Goal: Information Seeking & Learning: Check status

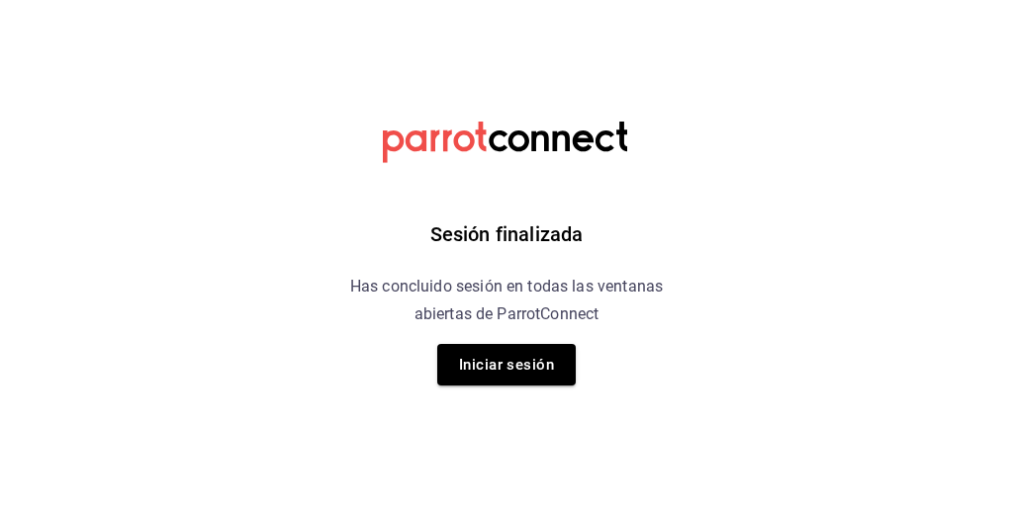
click at [798, 0] on html "Sesión finalizada Has concluido sesión en todas las ventanas abiertas de Parrot…" at bounding box center [506, 0] width 1013 height 0
click at [543, 369] on button "Iniciar sesión" at bounding box center [506, 365] width 138 height 42
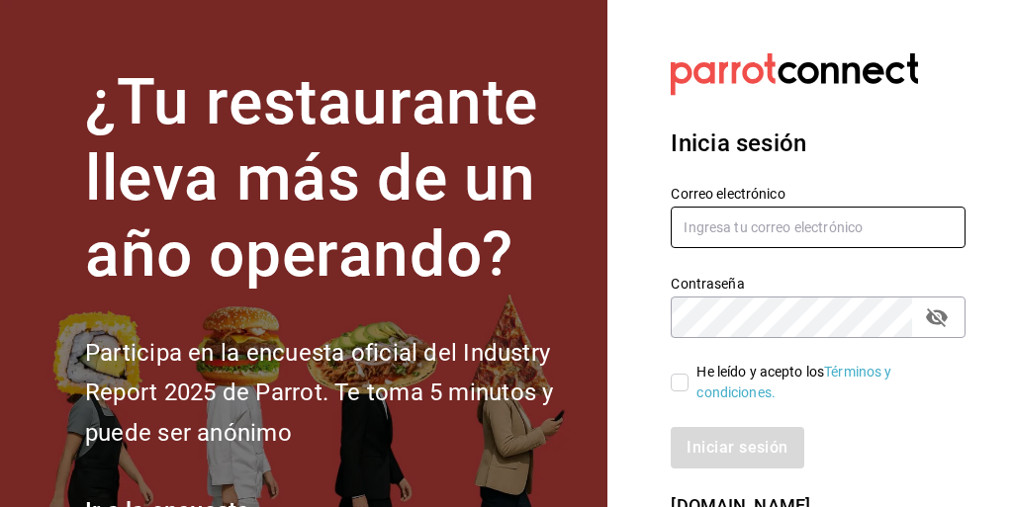
click at [795, 227] on input "text" at bounding box center [818, 228] width 295 height 42
type input "P"
type input "pooo@live.com.mx"
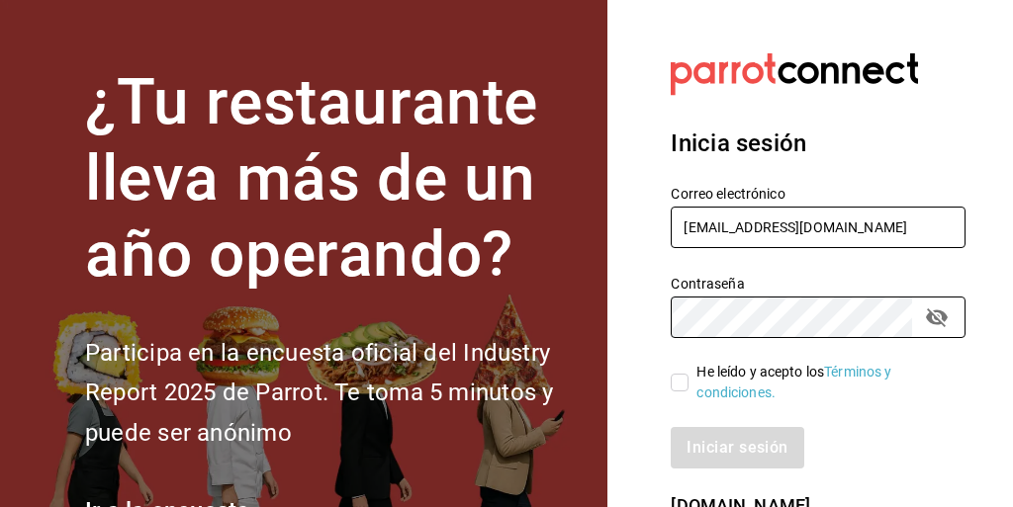
scroll to position [95, 0]
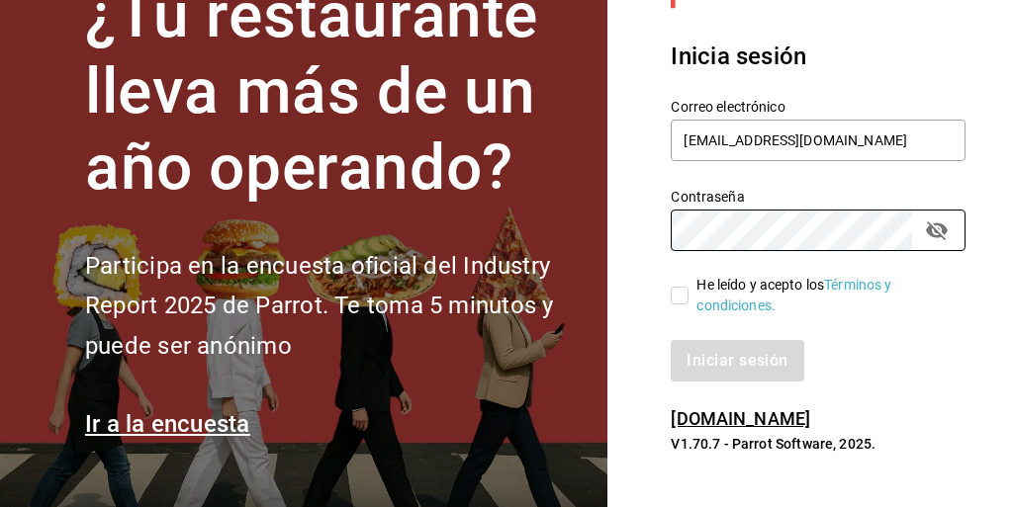
click at [682, 287] on input "He leído y acepto los Términos y condiciones." at bounding box center [680, 296] width 18 height 18
checkbox input "true"
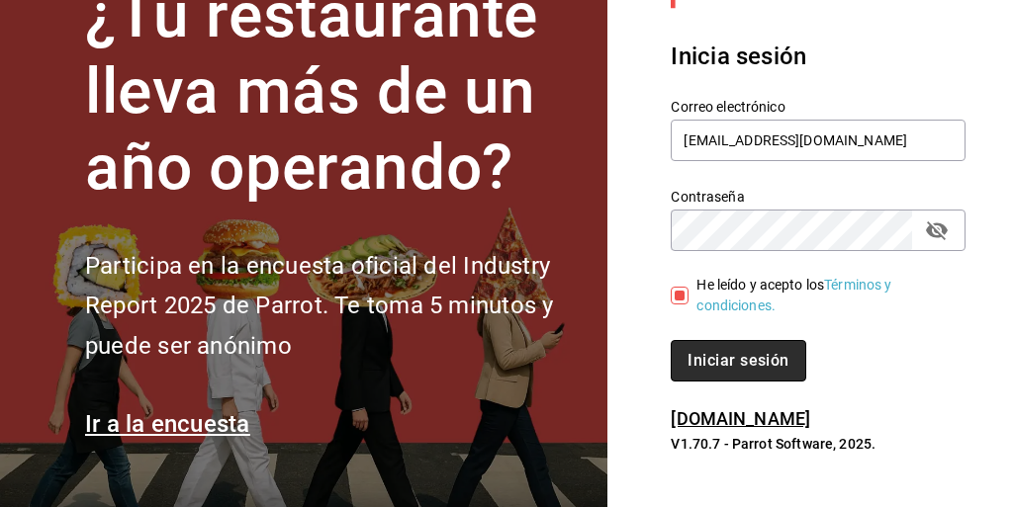
click at [715, 362] on button "Iniciar sesión" at bounding box center [738, 361] width 135 height 42
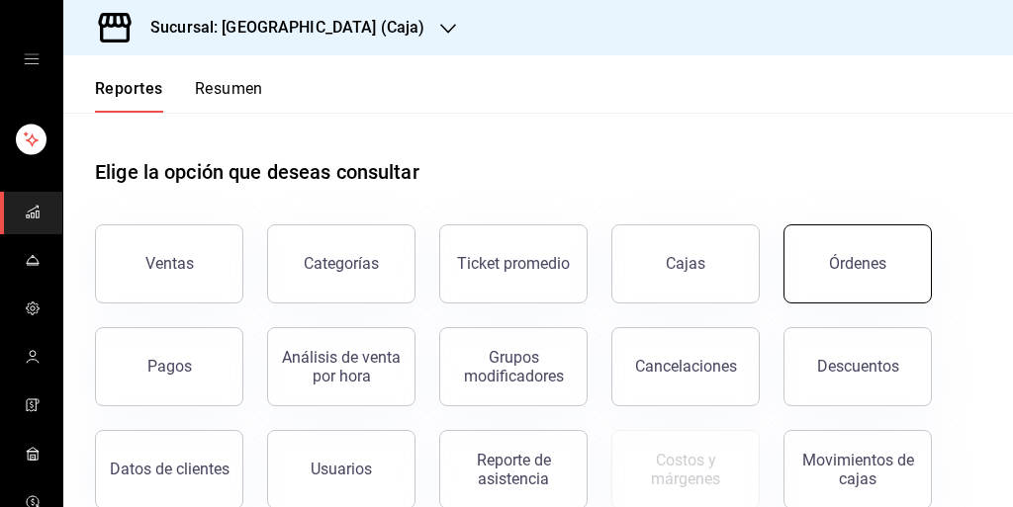
click at [859, 252] on button "Órdenes" at bounding box center [857, 264] width 148 height 79
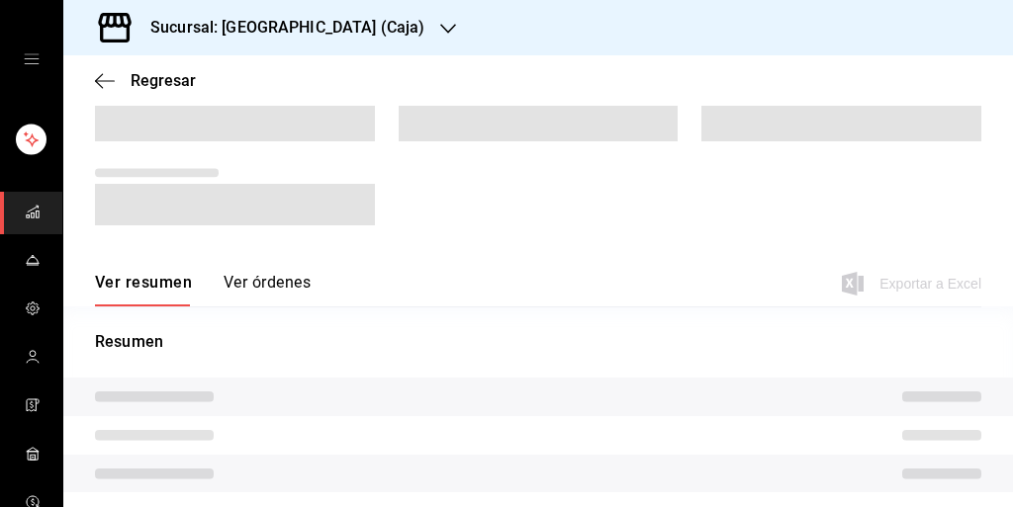
scroll to position [197, 0]
click at [254, 274] on button "Ver órdenes" at bounding box center [267, 287] width 87 height 34
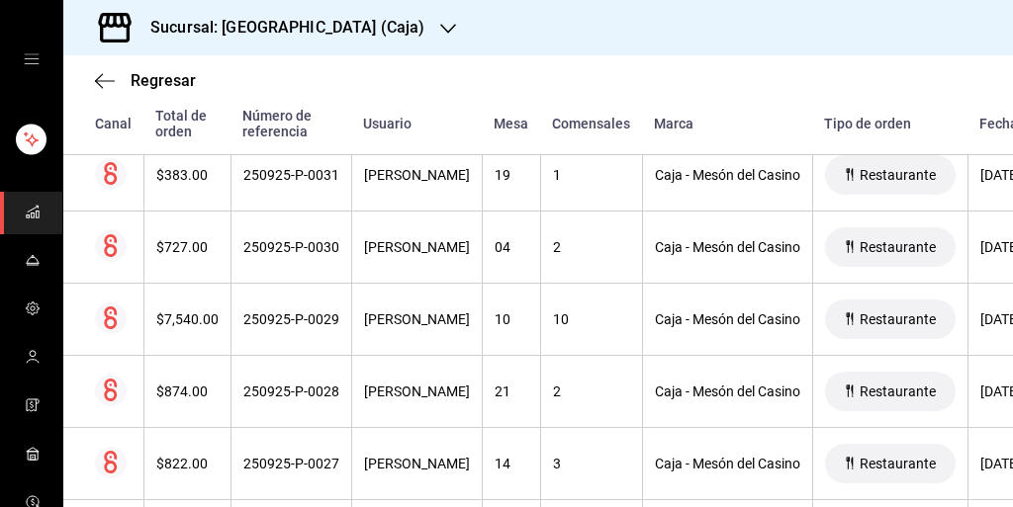
scroll to position [1407, 0]
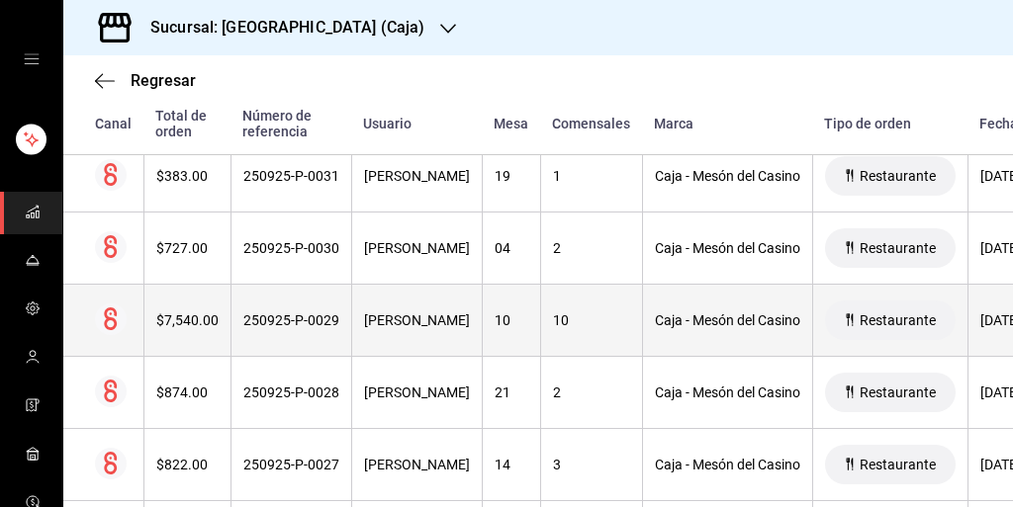
click at [804, 326] on th "Caja - Mesón del Casino" at bounding box center [727, 321] width 170 height 72
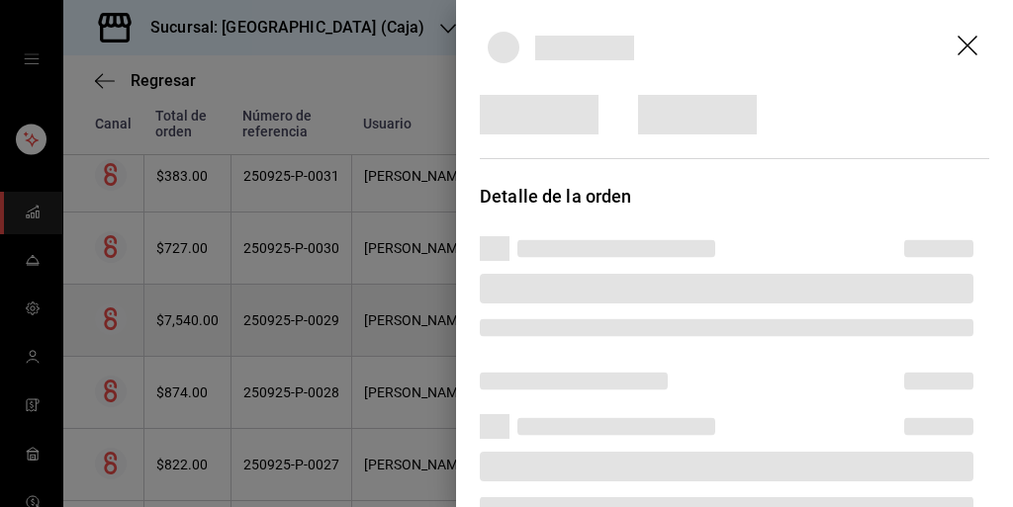
scroll to position [2, 0]
click at [969, 46] on header at bounding box center [734, 45] width 557 height 95
click at [970, 47] on header at bounding box center [734, 45] width 557 height 95
click at [969, 47] on header at bounding box center [734, 45] width 557 height 95
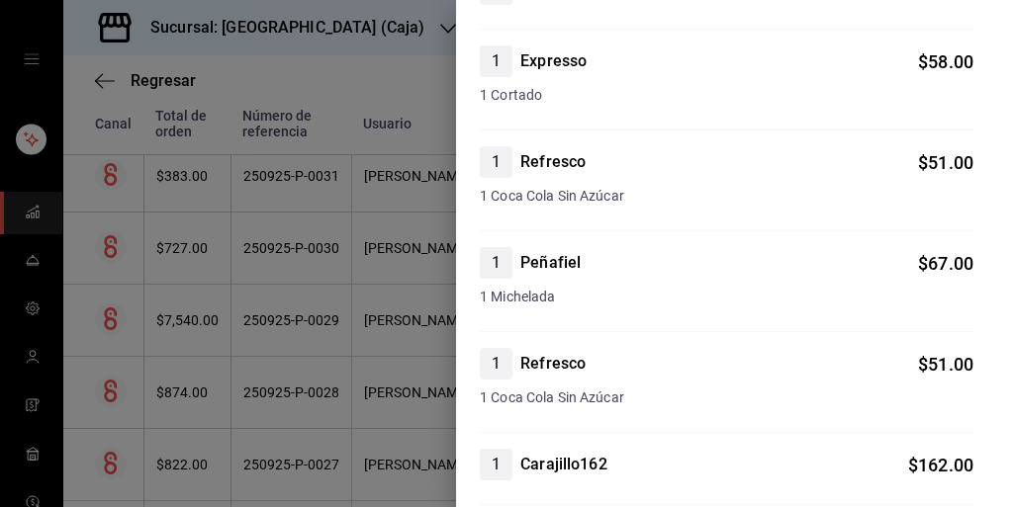
scroll to position [0, 0]
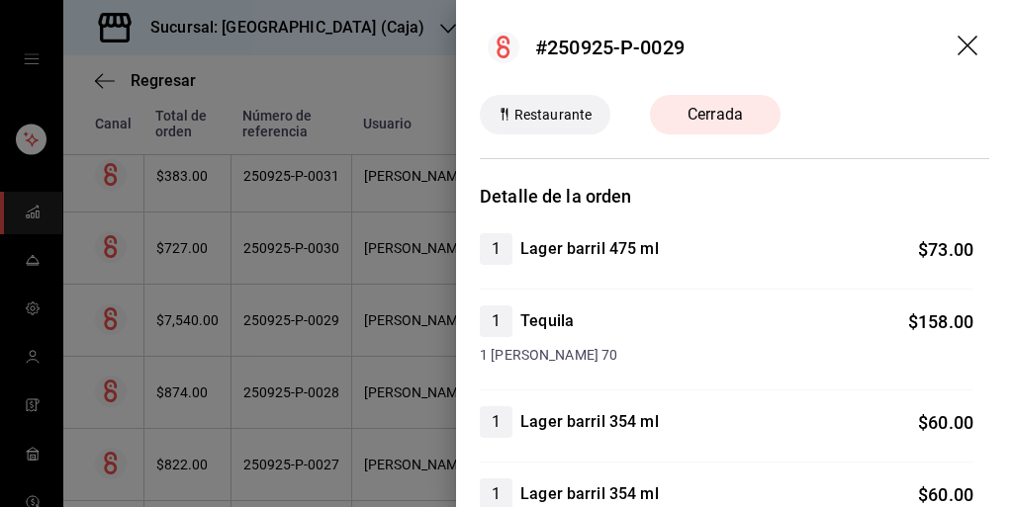
click at [974, 57] on icon "drag" at bounding box center [969, 48] width 24 height 24
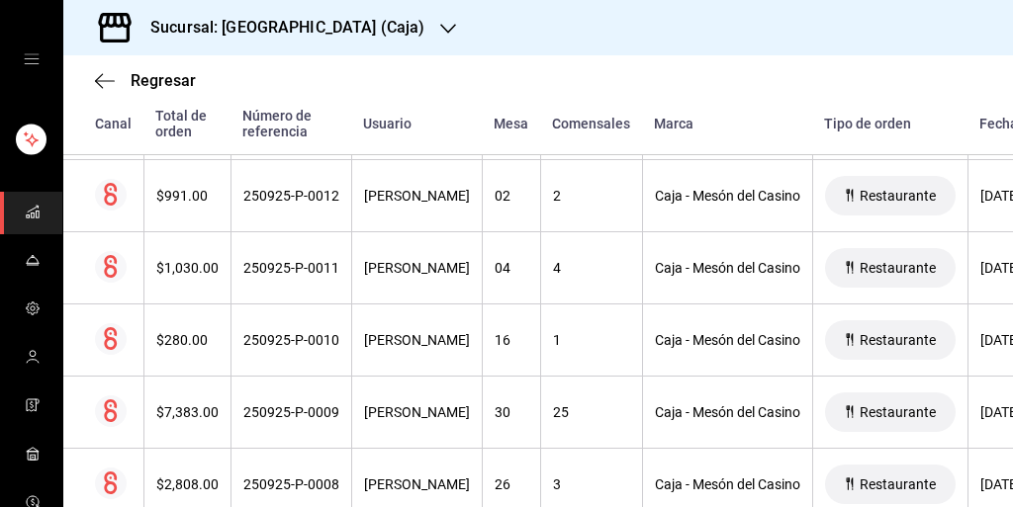
scroll to position [2825, 0]
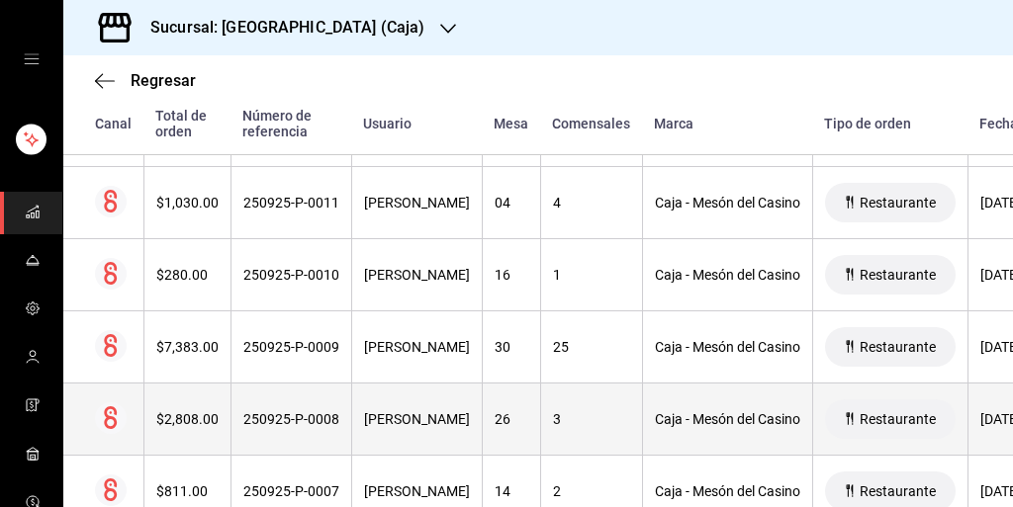
click at [540, 384] on th "26" at bounding box center [511, 420] width 58 height 72
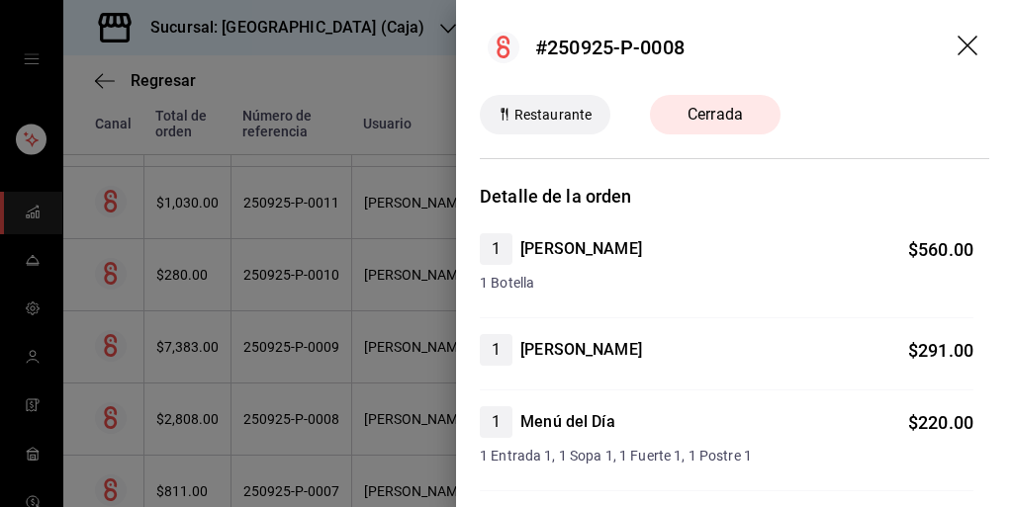
click at [959, 50] on icon "drag" at bounding box center [969, 48] width 24 height 24
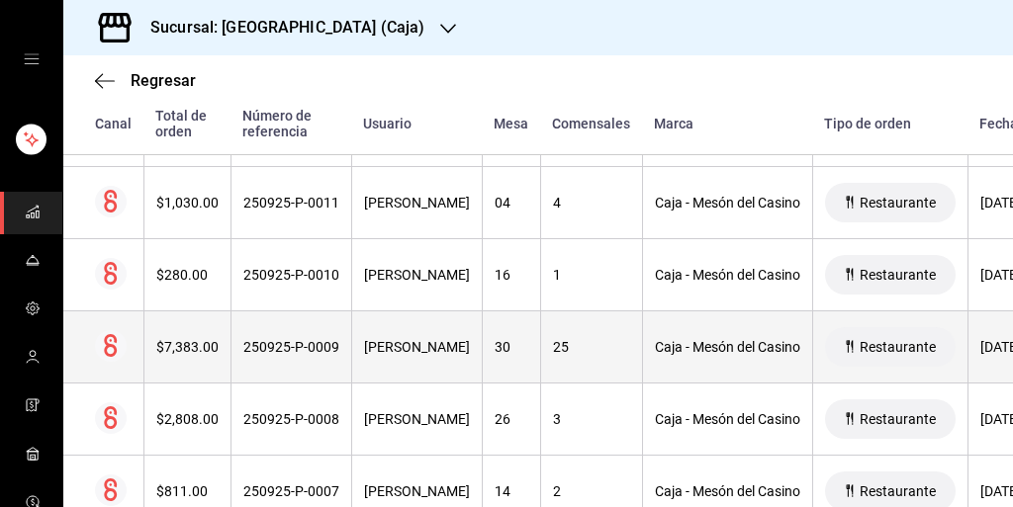
click at [204, 341] on div "$7,383.00" at bounding box center [187, 347] width 62 height 16
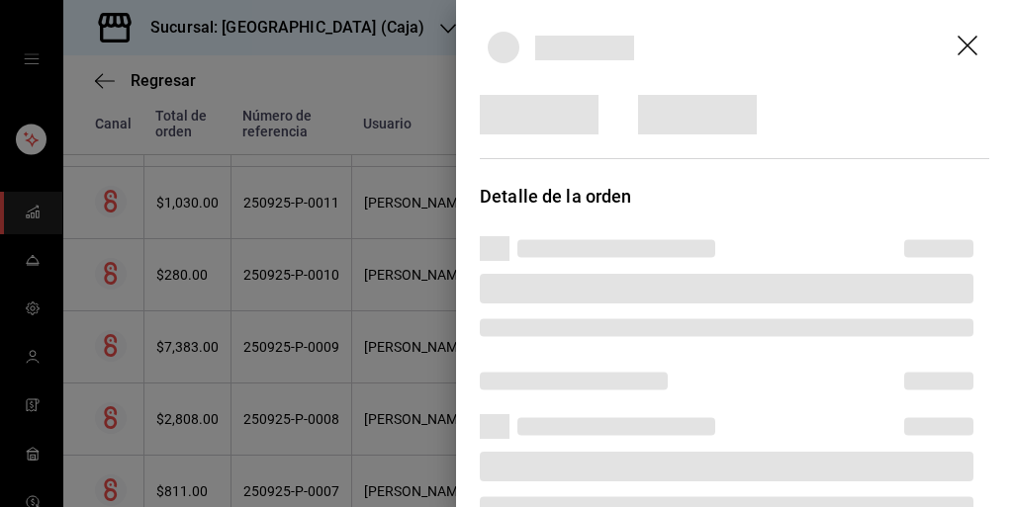
click at [965, 53] on header at bounding box center [734, 47] width 557 height 95
click at [969, 53] on header at bounding box center [734, 47] width 557 height 95
click at [969, 49] on header at bounding box center [734, 47] width 557 height 95
click at [966, 49] on header at bounding box center [734, 47] width 557 height 95
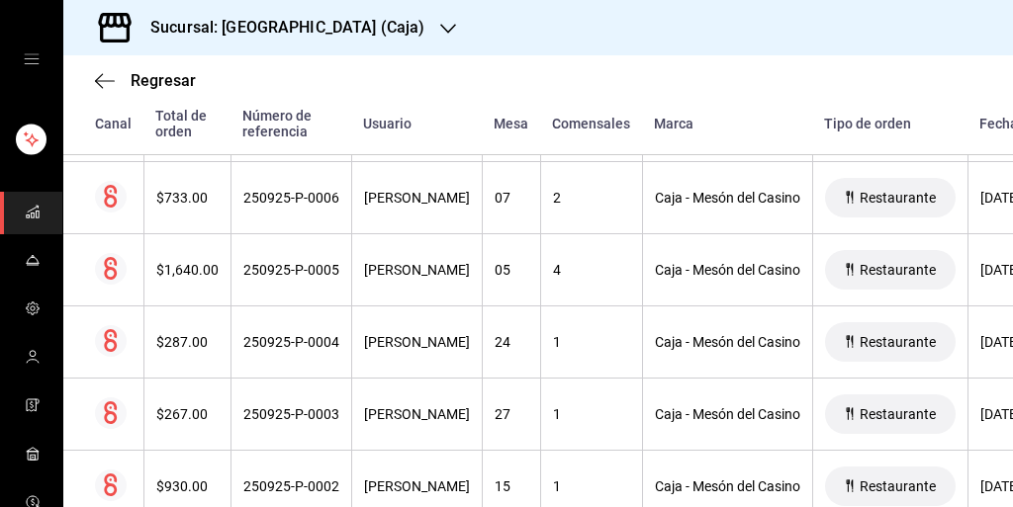
scroll to position [3214, 0]
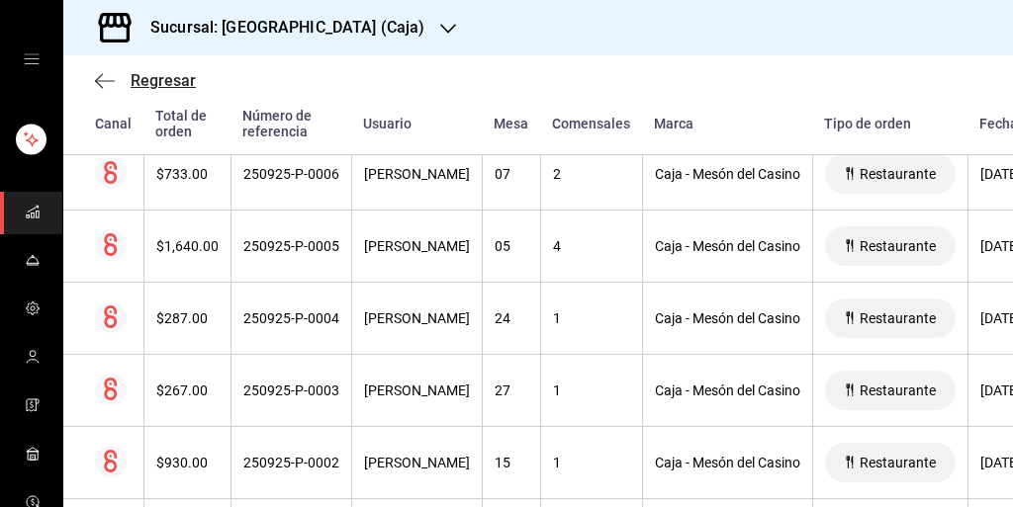
click at [143, 87] on span "Regresar" at bounding box center [163, 80] width 65 height 19
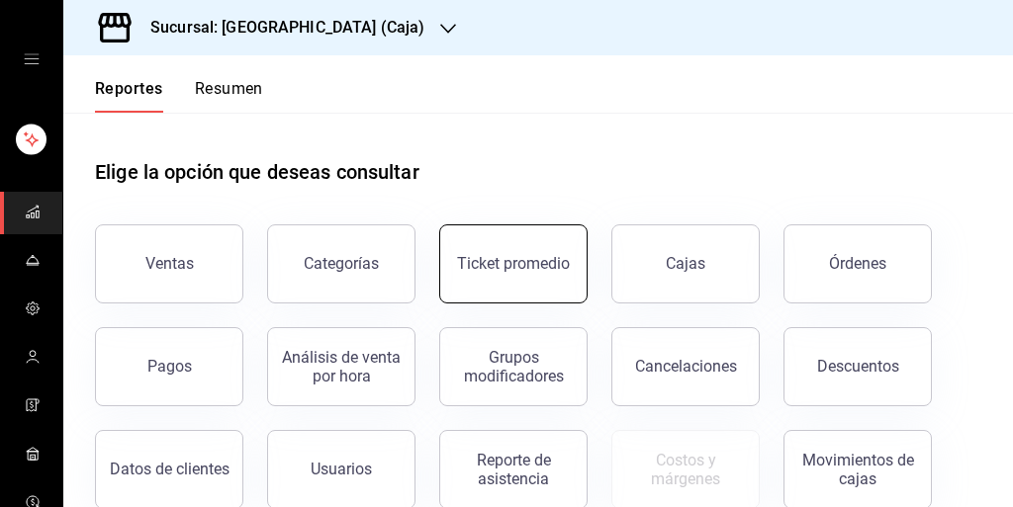
click at [494, 254] on button "Ticket promedio" at bounding box center [513, 264] width 148 height 79
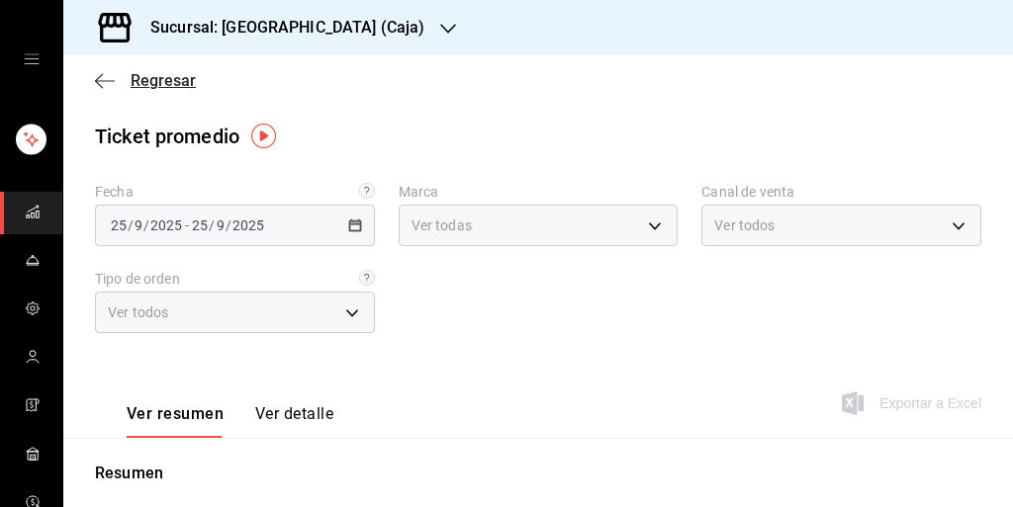
click at [99, 82] on icon "button" at bounding box center [105, 81] width 20 height 18
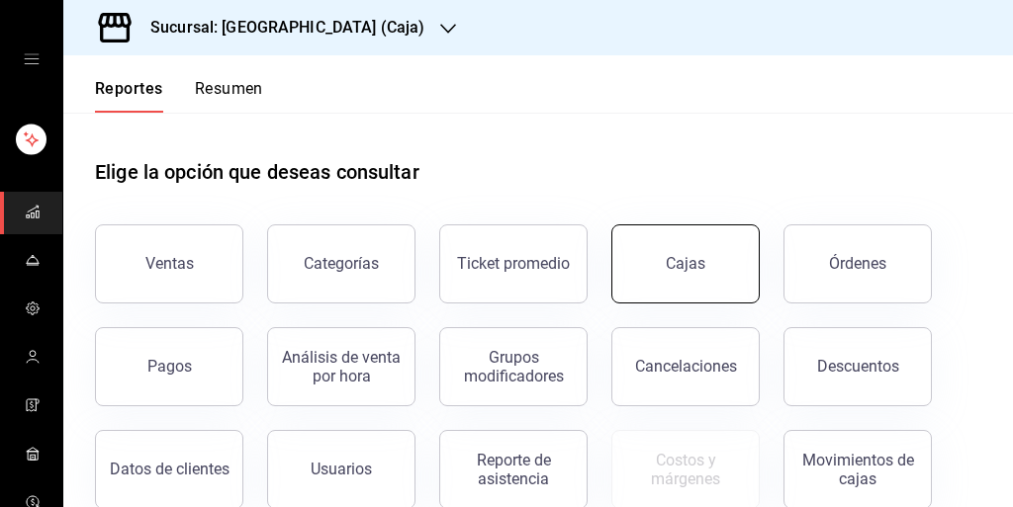
click at [682, 276] on link "Cajas" at bounding box center [685, 264] width 148 height 79
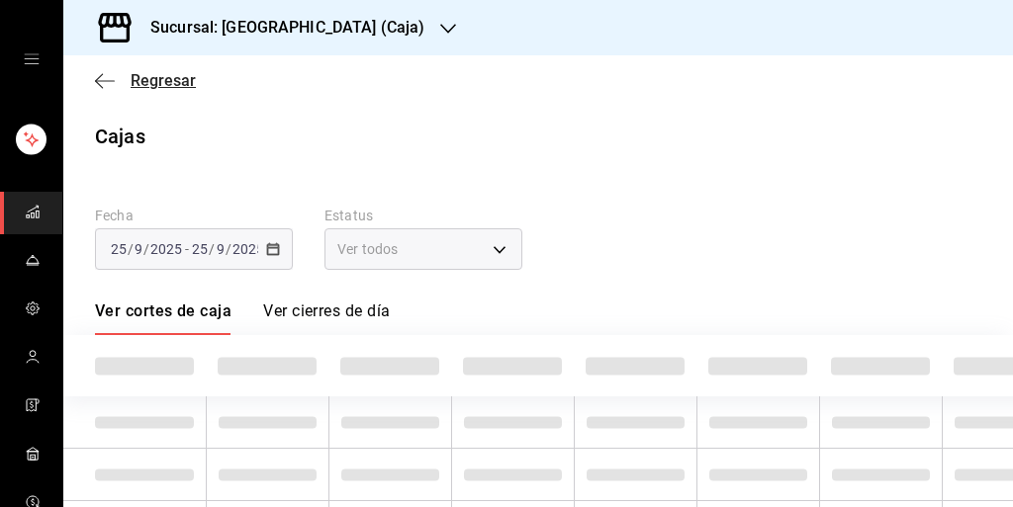
click at [99, 87] on icon "button" at bounding box center [105, 81] width 20 height 18
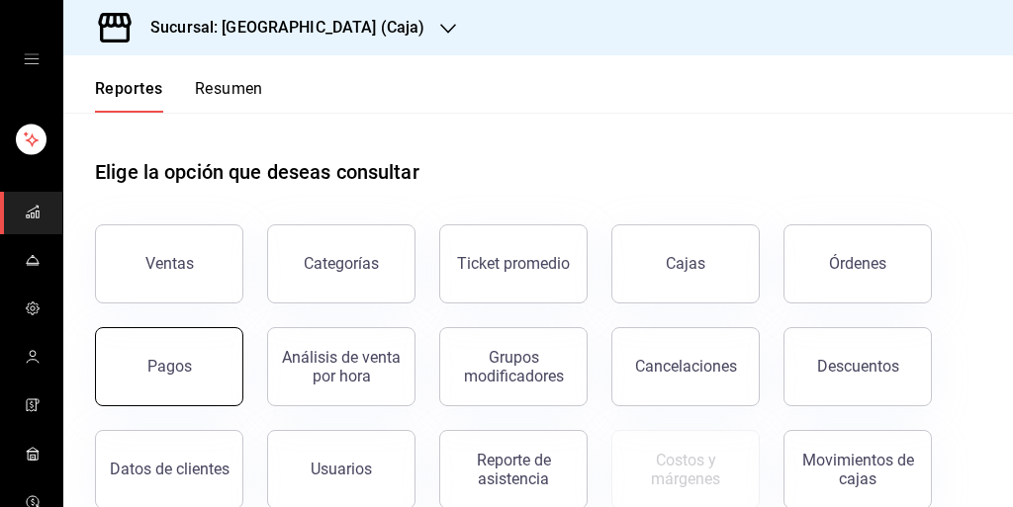
click at [210, 370] on button "Pagos" at bounding box center [169, 366] width 148 height 79
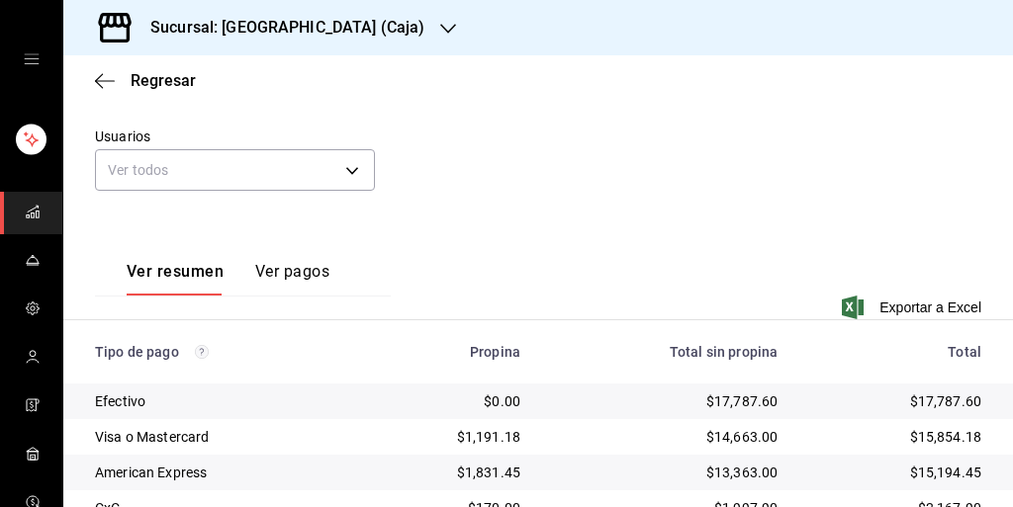
scroll to position [237, 0]
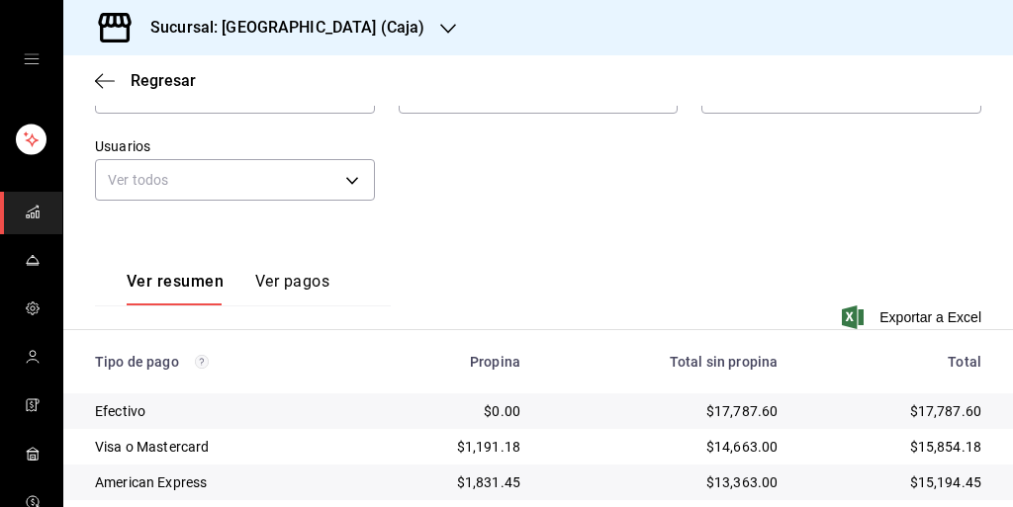
click at [275, 274] on button "Ver pagos" at bounding box center [292, 289] width 74 height 34
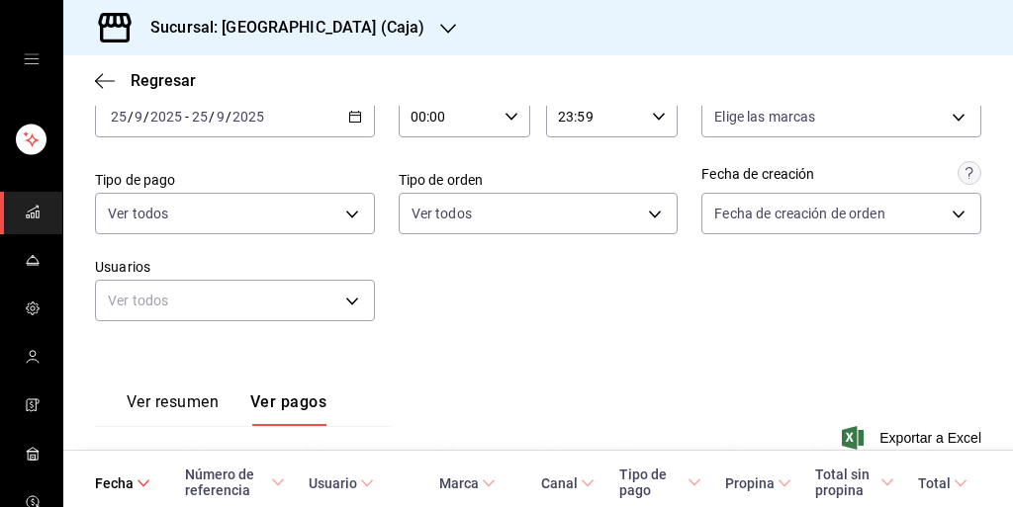
scroll to position [117, 0]
click at [354, 209] on body "Sucursal: Mesón del Casino (Caja) Regresar Pagos Fecha 2025-09-25 25 / 9 / 2025…" at bounding box center [506, 253] width 1013 height 507
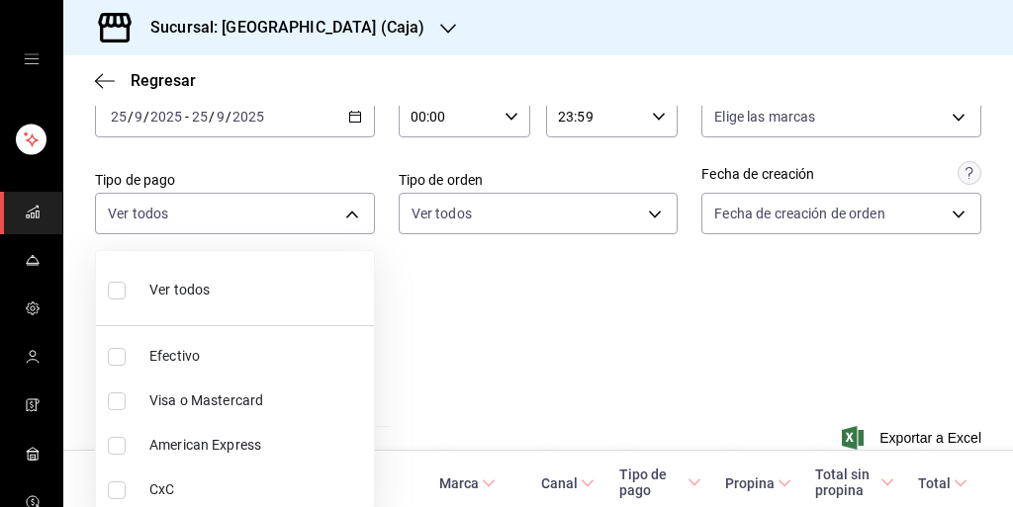
click at [129, 490] on label at bounding box center [121, 491] width 26 height 18
click at [126, 490] on input "checkbox" at bounding box center [117, 491] width 18 height 18
checkbox input "false"
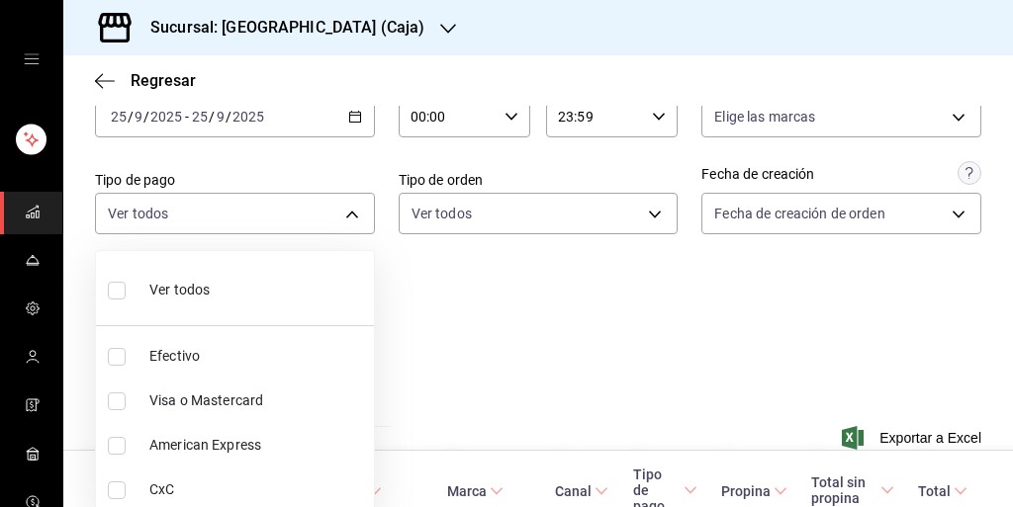
click at [113, 491] on input "checkbox" at bounding box center [117, 491] width 18 height 18
checkbox input "true"
type input "5221e53f-54e7-40d8-b09f-e498a5a6840c"
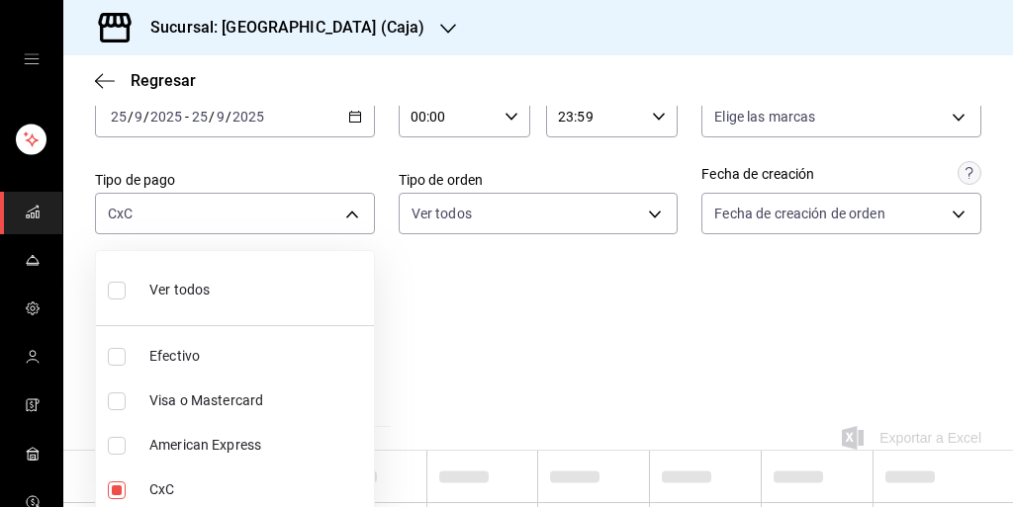
click at [501, 343] on div at bounding box center [506, 253] width 1013 height 507
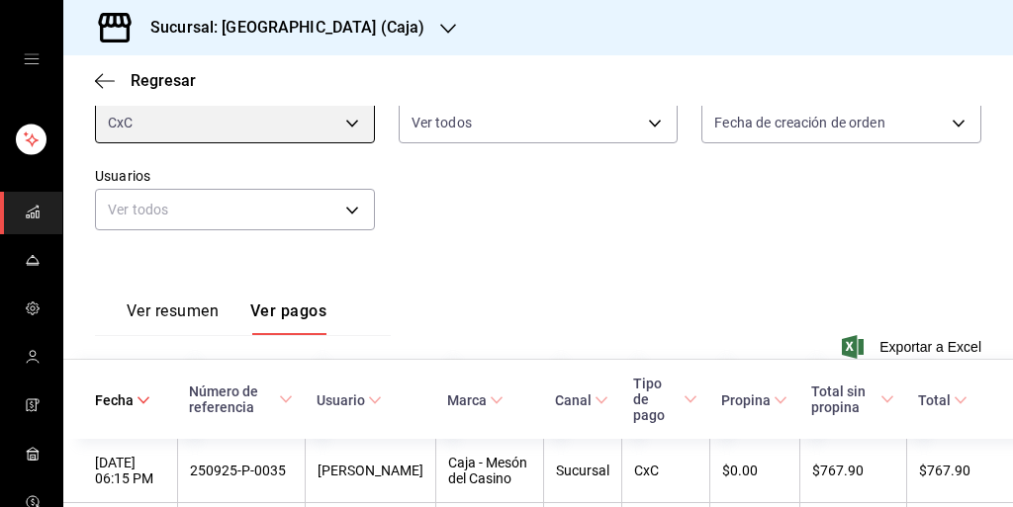
scroll to position [206, 0]
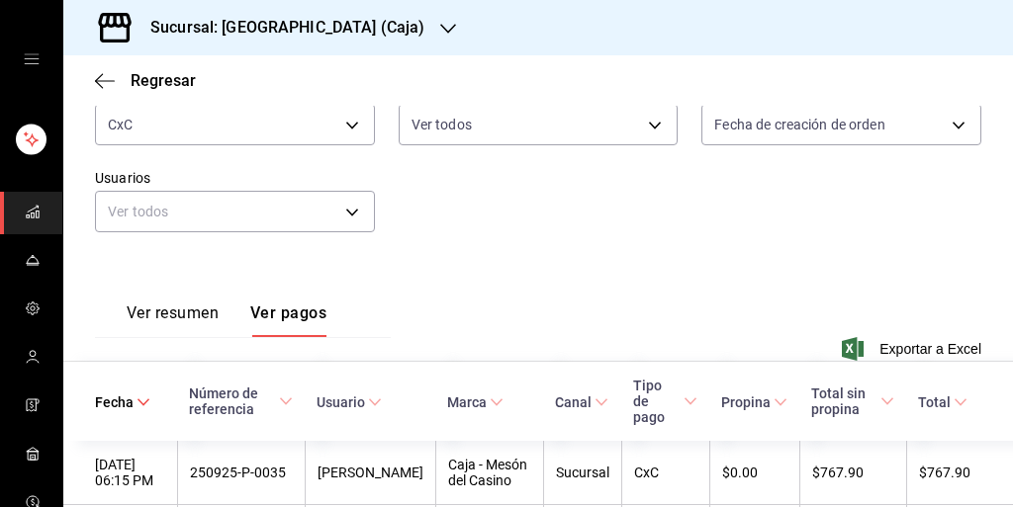
click at [443, 426] on th "Marca" at bounding box center [489, 401] width 108 height 79
click at [333, 429] on th "Usuario" at bounding box center [370, 401] width 131 height 79
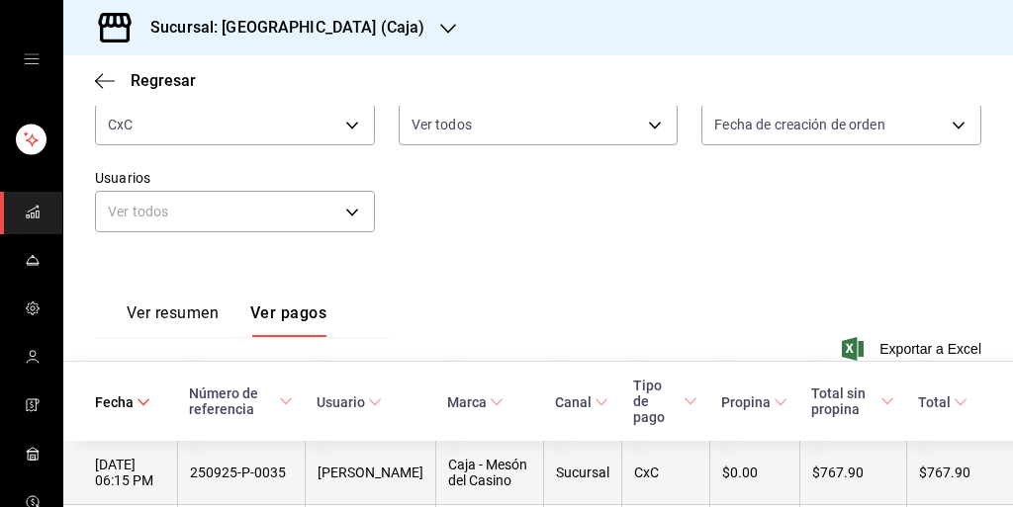
click at [575, 477] on div "Sucursal" at bounding box center [582, 473] width 53 height 16
click at [271, 473] on div "250925-P-0035" at bounding box center [242, 473] width 104 height 16
click at [294, 474] on div "250925-P-0035" at bounding box center [242, 473] width 104 height 16
click at [267, 494] on th "250925-P-0035" at bounding box center [241, 473] width 129 height 64
click at [248, 493] on th "250925-P-0035" at bounding box center [241, 473] width 129 height 64
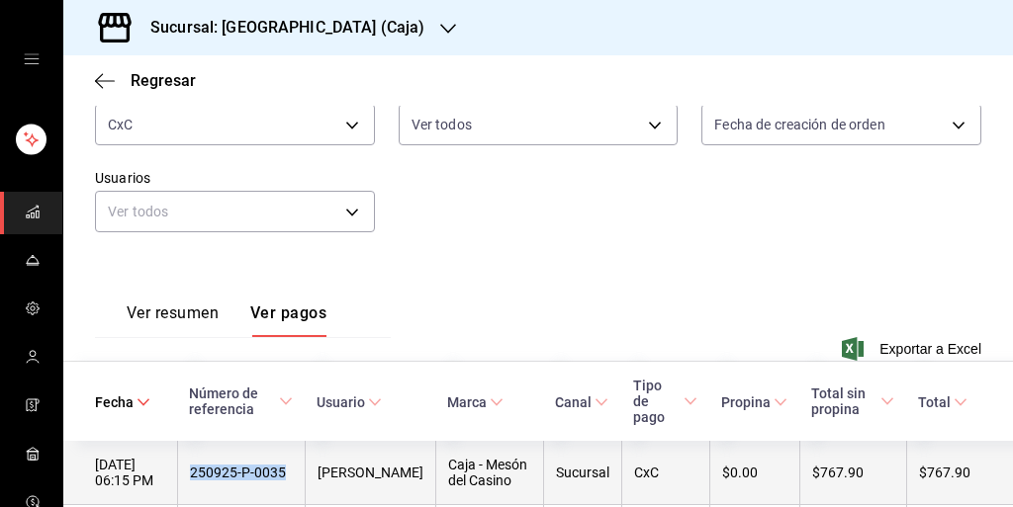
copy div "250925-P-0035"
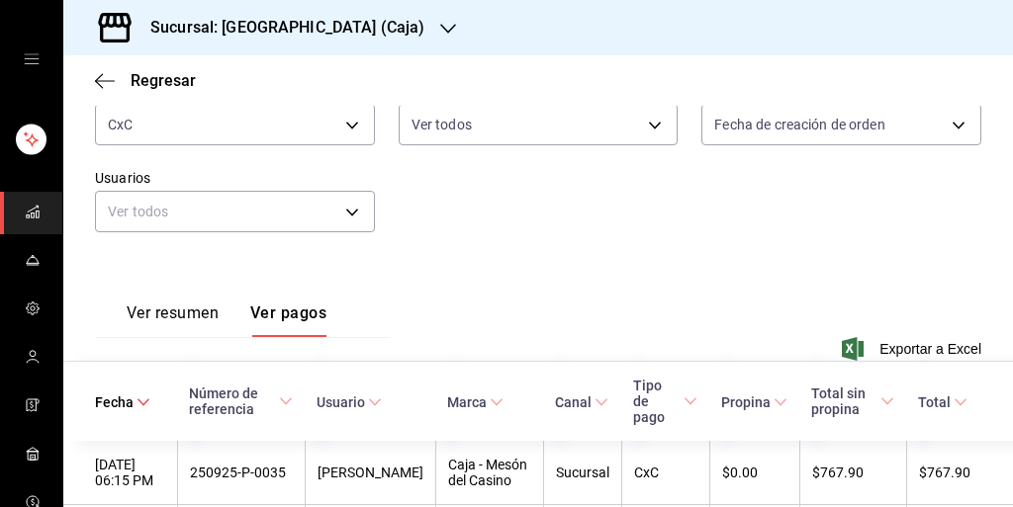
click at [633, 256] on div "Ver resumen Ver pagos Exportar a Excel" at bounding box center [537, 320] width 949 height 129
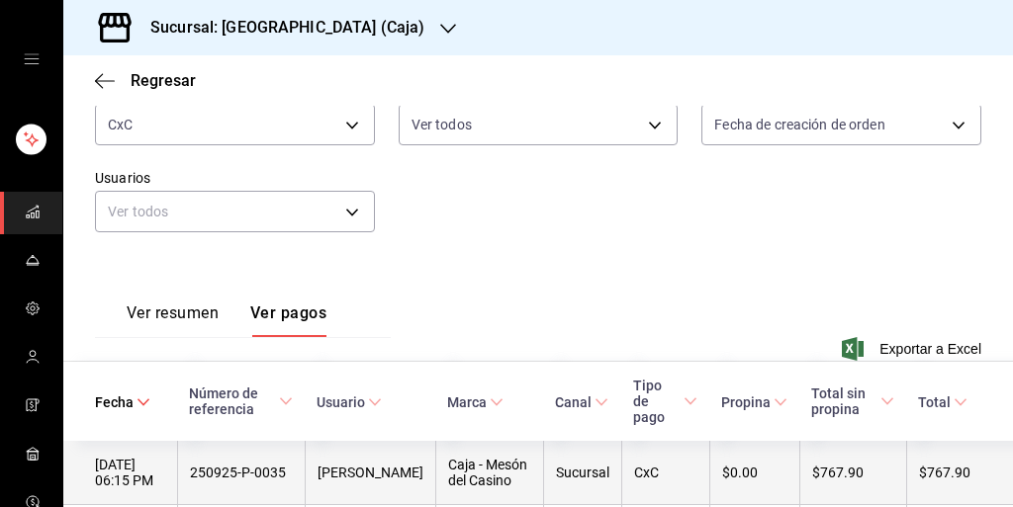
click at [649, 441] on th "CxC" at bounding box center [665, 473] width 88 height 64
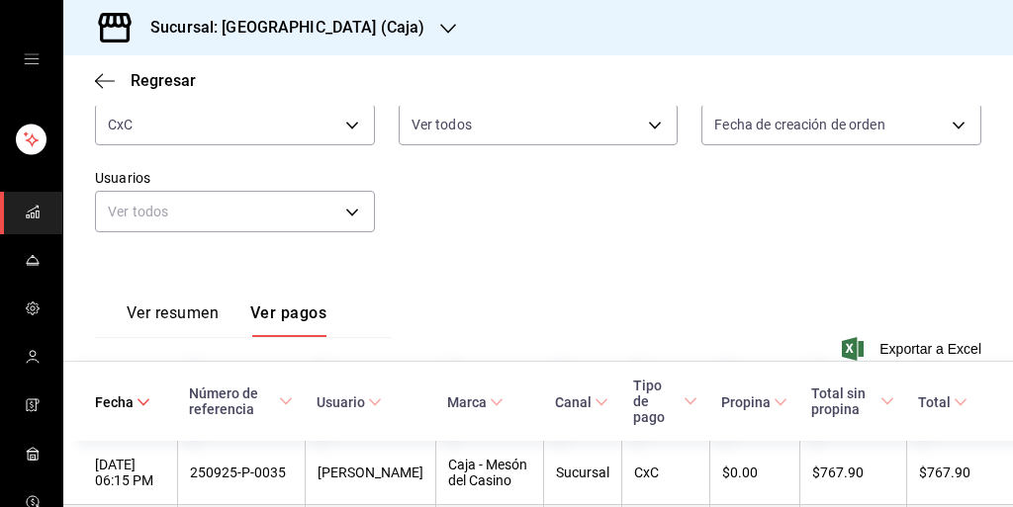
copy tr "250925-P-0037 Maricarmen Zaragoza"
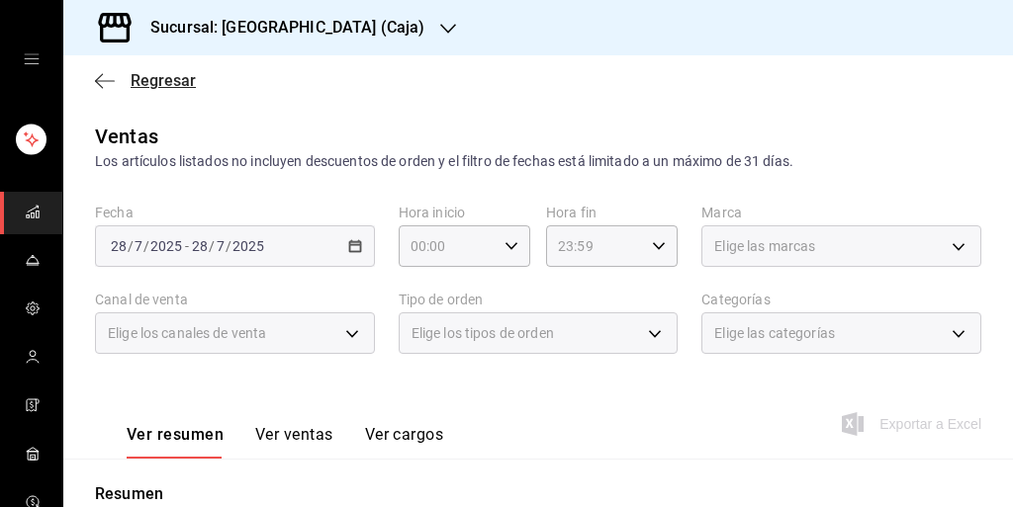
click at [105, 80] on icon "button" at bounding box center [105, 80] width 20 height 1
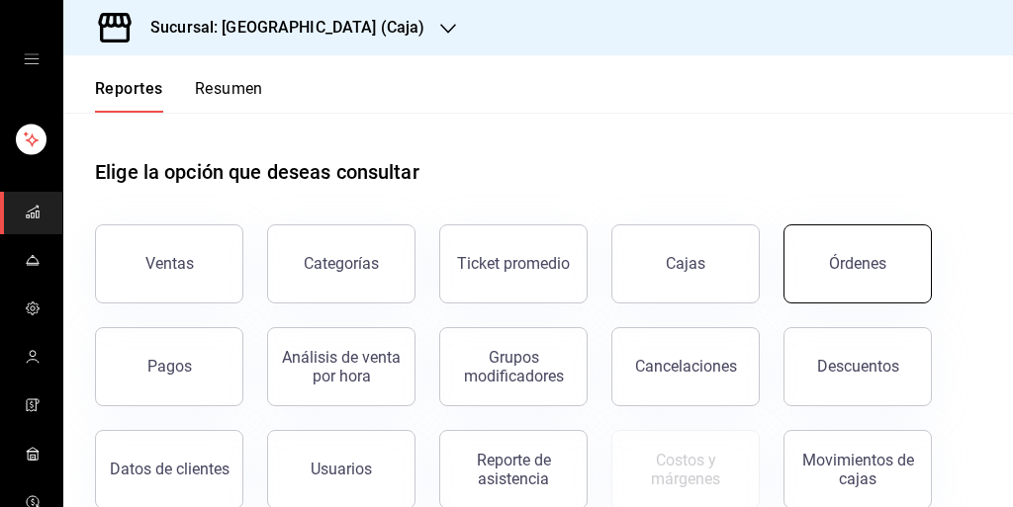
click at [858, 255] on div "Órdenes" at bounding box center [857, 263] width 57 height 19
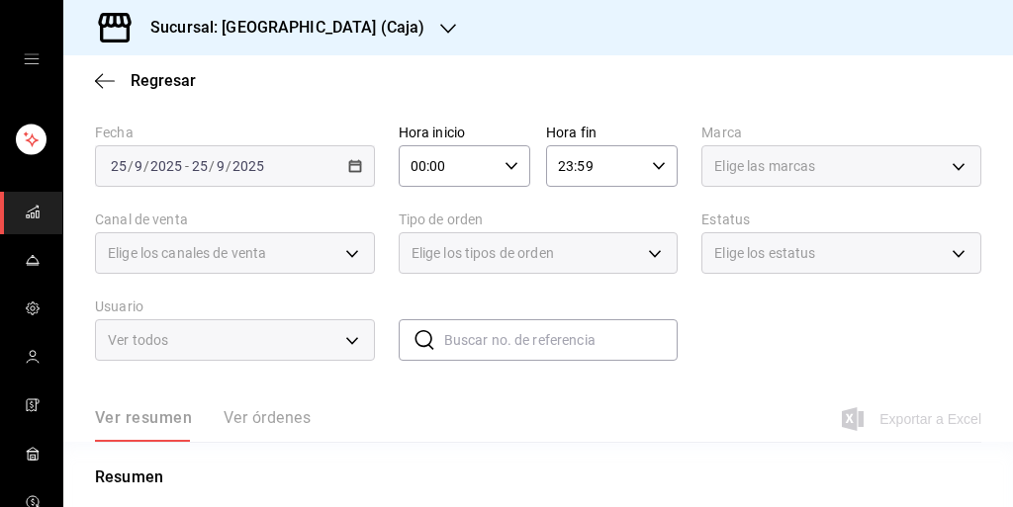
scroll to position [74, 0]
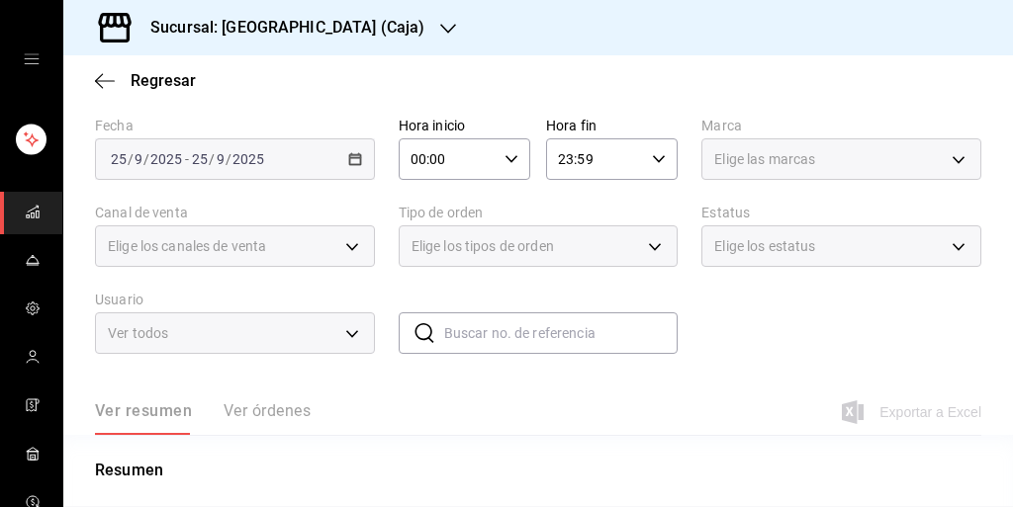
click at [508, 327] on input "text" at bounding box center [561, 334] width 234 height 40
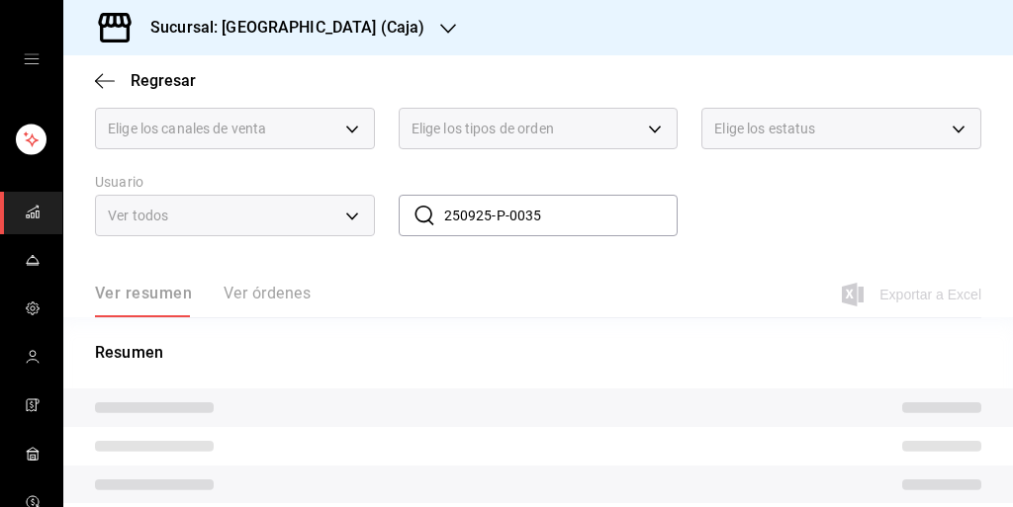
scroll to position [199, 0]
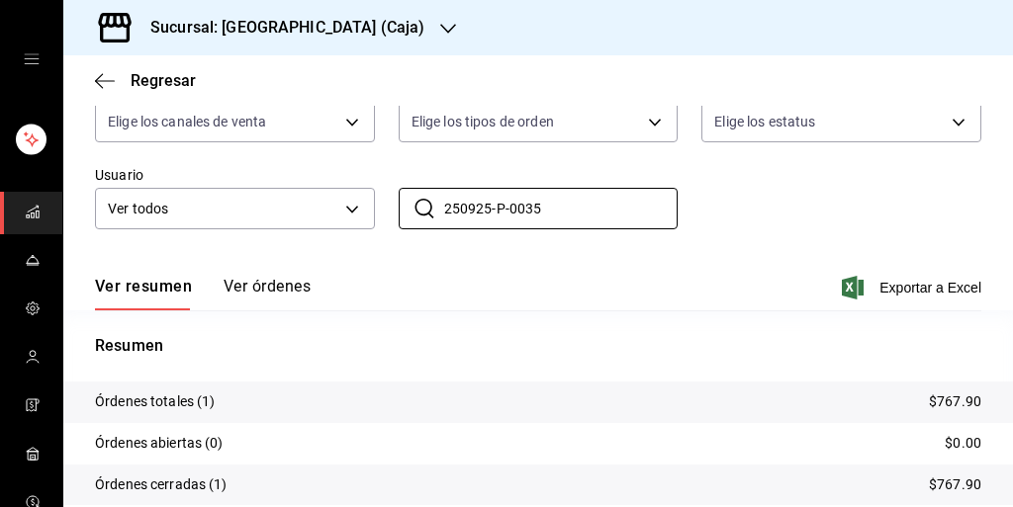
click at [284, 290] on button "Ver órdenes" at bounding box center [267, 294] width 87 height 34
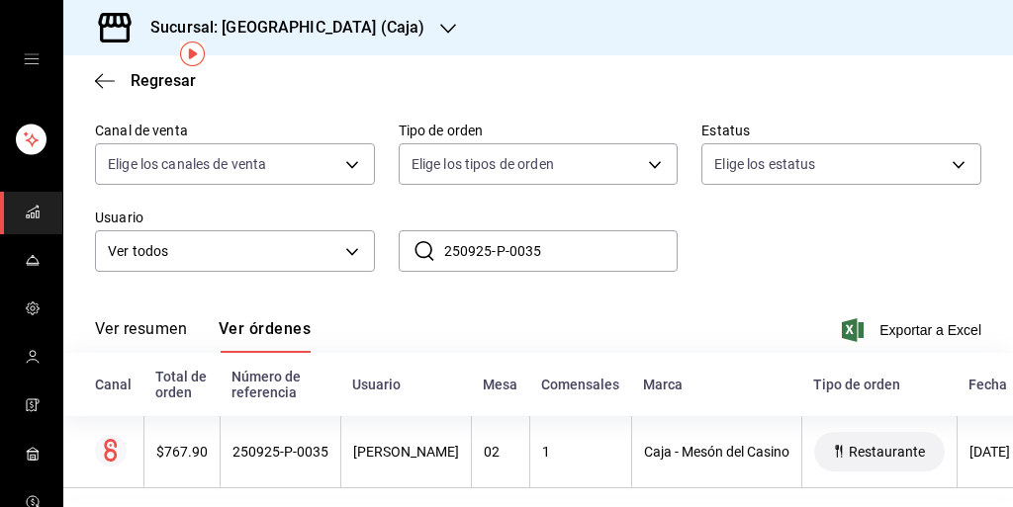
scroll to position [82, 0]
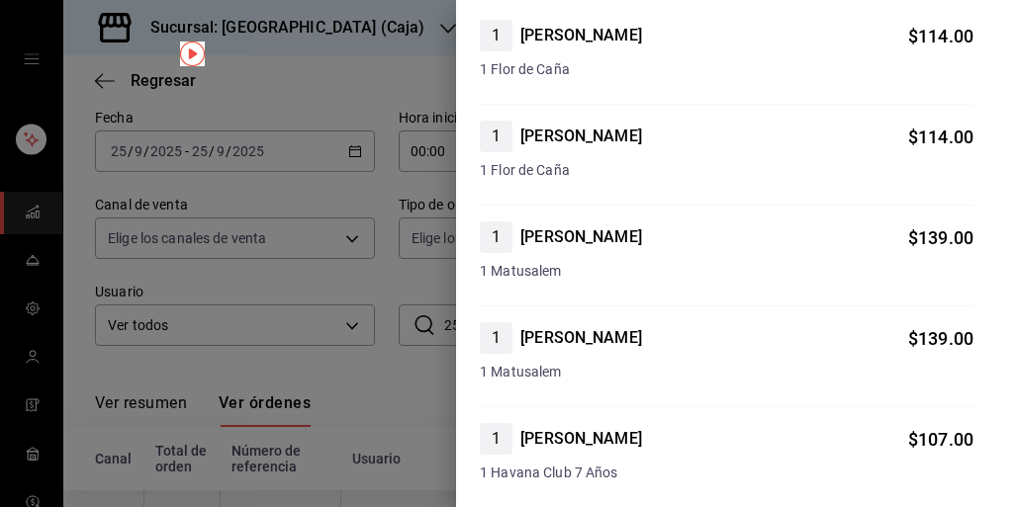
scroll to position [0, 0]
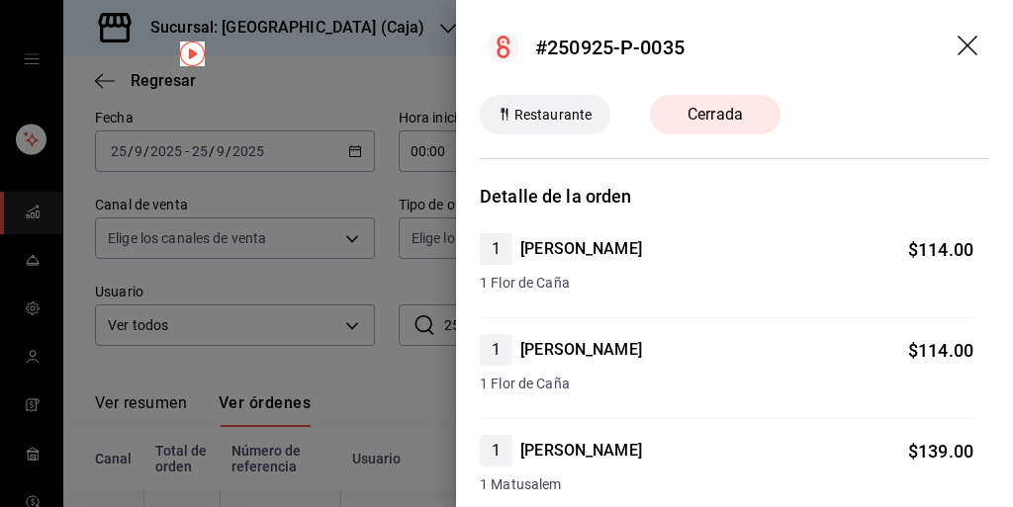
click at [975, 55] on icon "drag" at bounding box center [969, 48] width 24 height 24
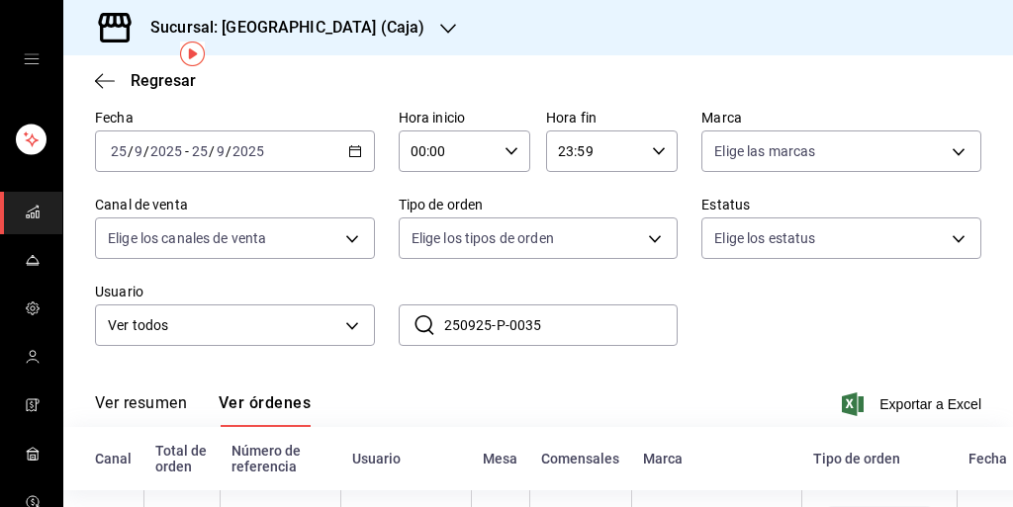
click at [590, 322] on input "250925-P-0035" at bounding box center [561, 326] width 234 height 40
type input "2"
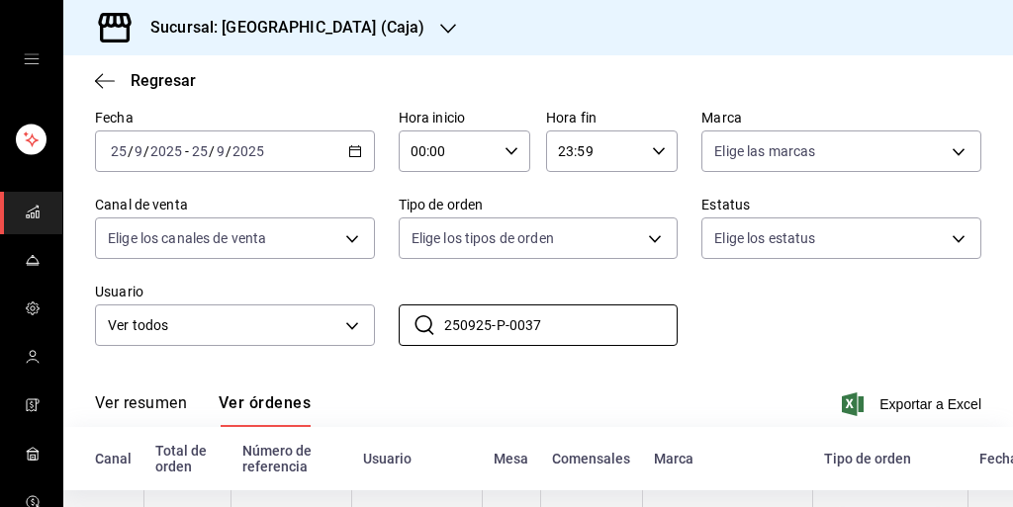
type input "250925-P-0037"
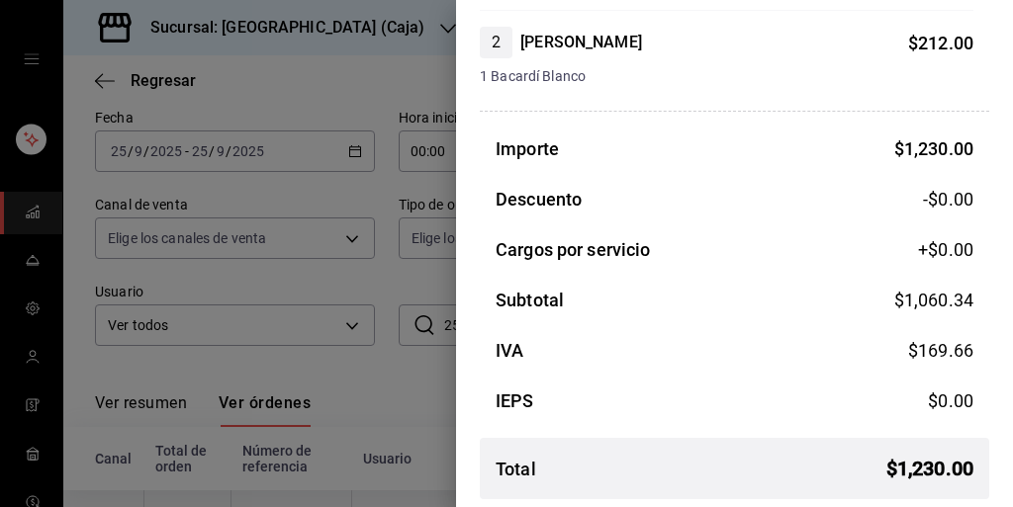
scroll to position [703, 0]
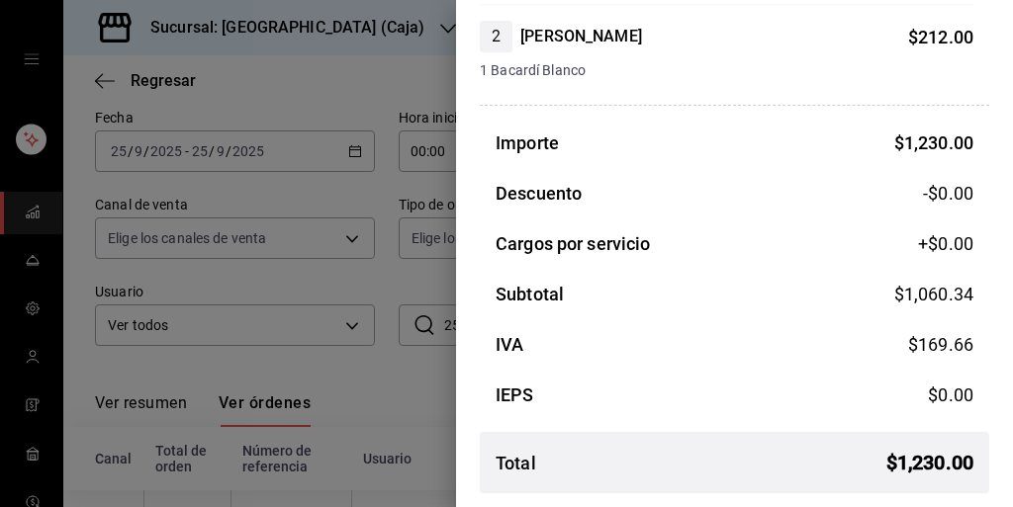
click at [361, 370] on div at bounding box center [506, 253] width 1013 height 507
